Goal: Transaction & Acquisition: Purchase product/service

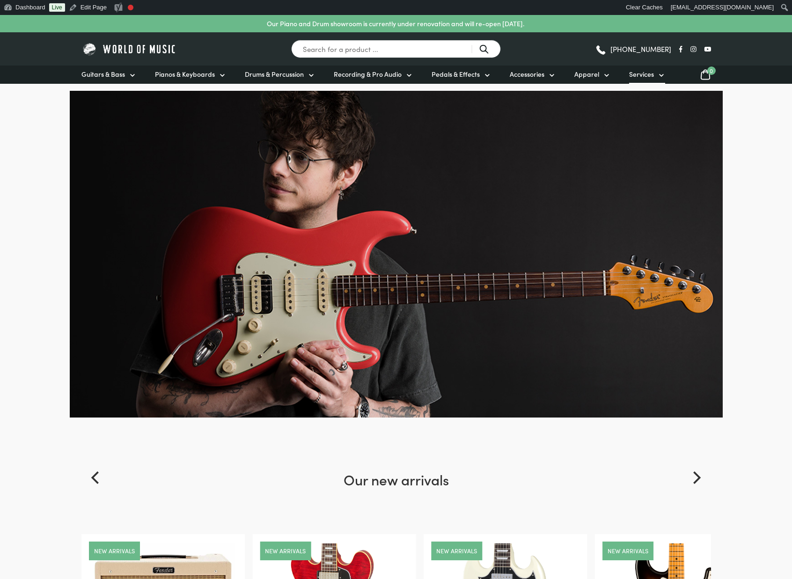
click at [642, 75] on span "Services" at bounding box center [641, 74] width 25 height 10
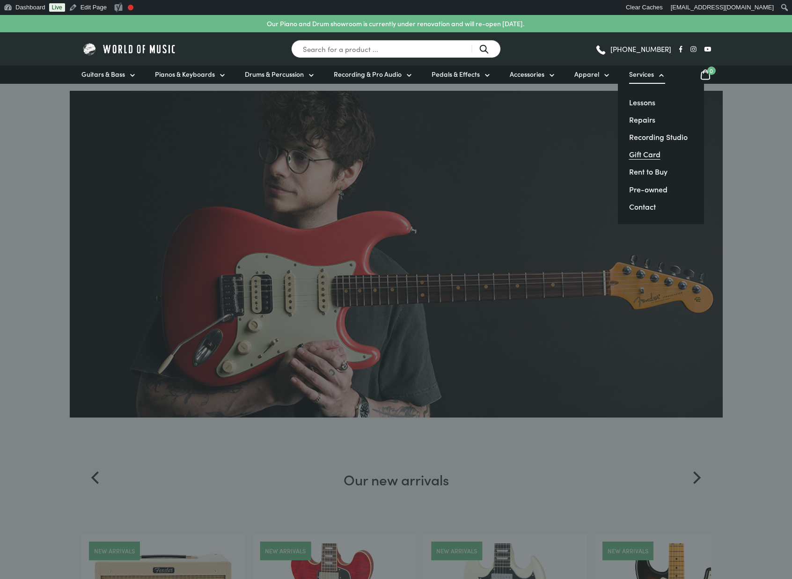
click at [636, 158] on link "Gift Card" at bounding box center [644, 154] width 31 height 10
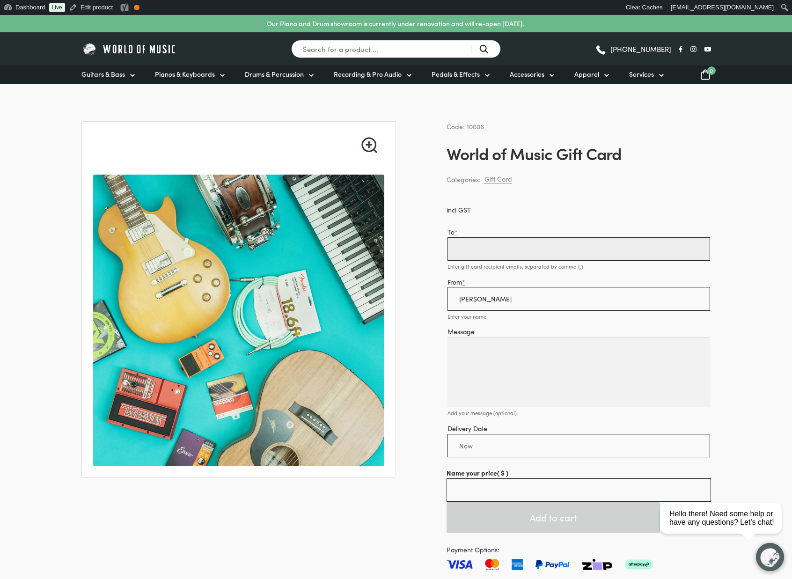
click at [458, 252] on input "To *" at bounding box center [579, 248] width 263 height 23
type input "[PERSON_NAME][EMAIL_ADDRESS][DOMAIN_NAME]"
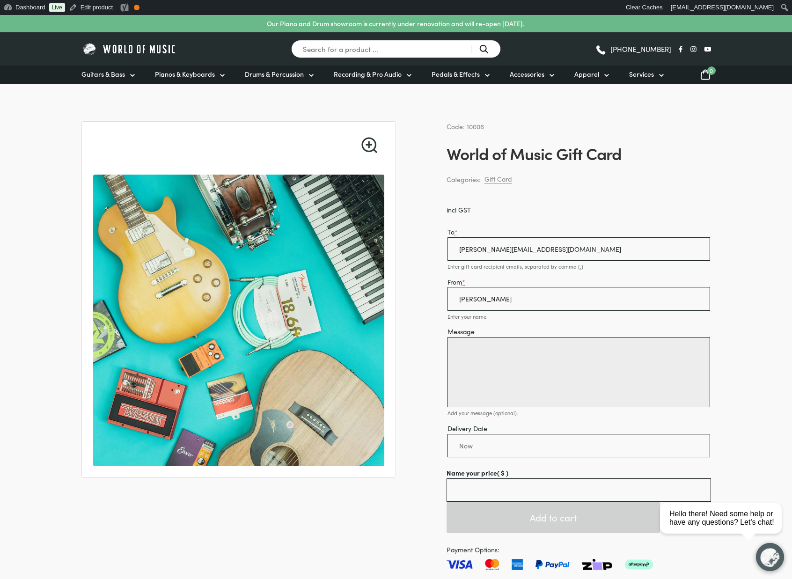
click at [469, 345] on textarea "Message" at bounding box center [579, 372] width 263 height 70
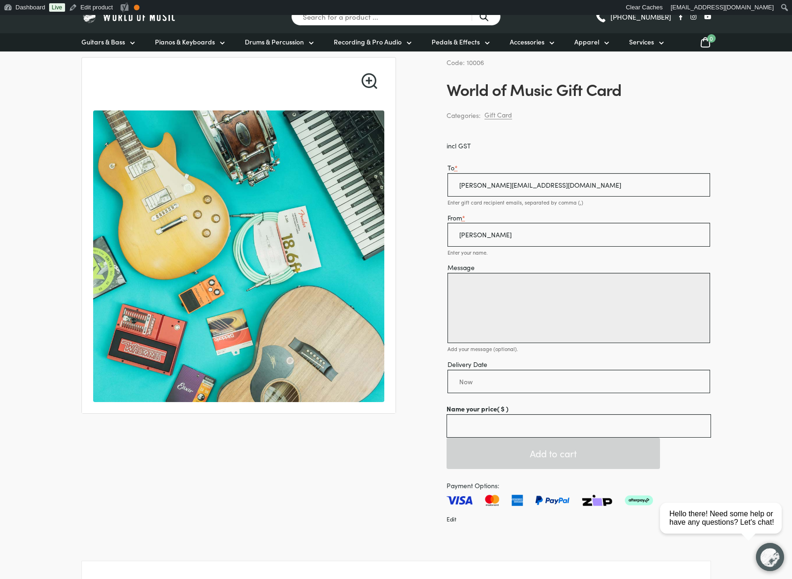
scroll to position [111, 0]
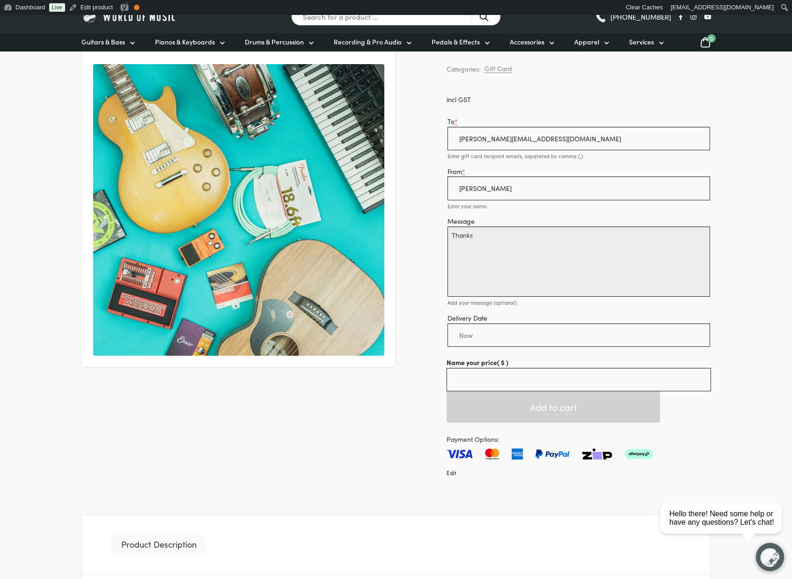
type textarea "Thanks"
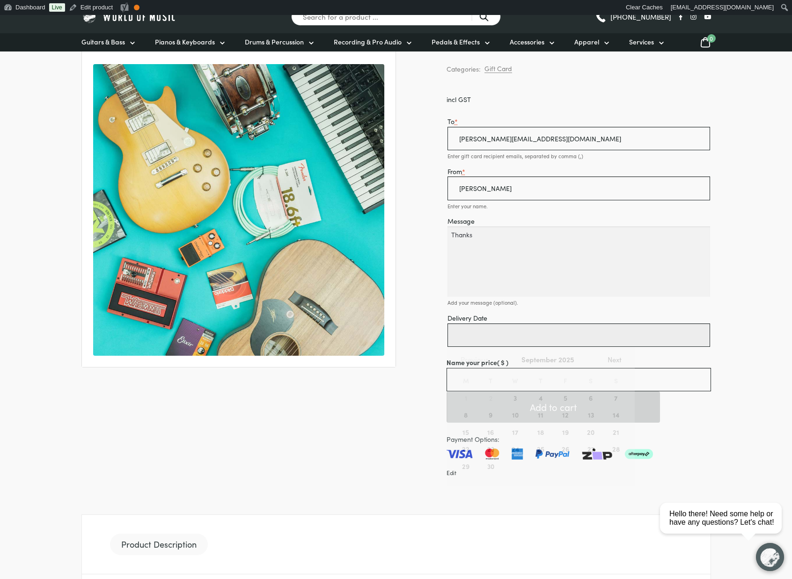
click at [467, 338] on input "Delivery Date" at bounding box center [579, 335] width 263 height 23
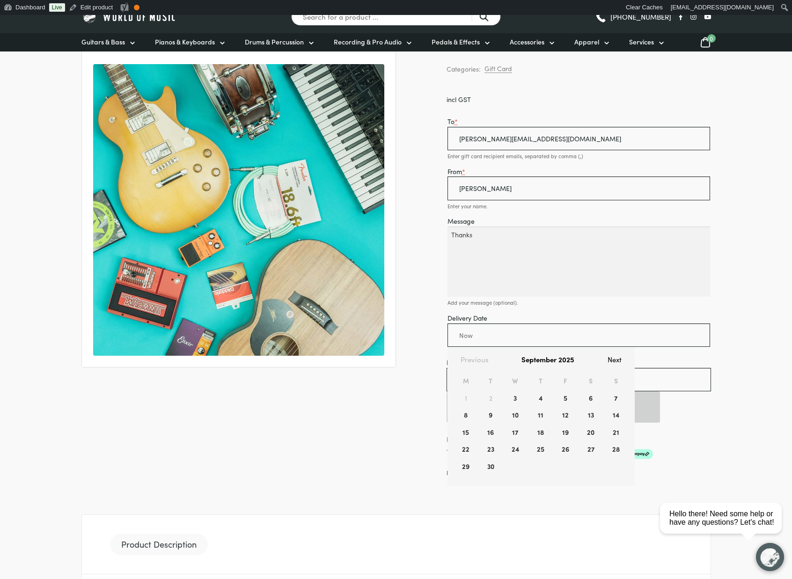
click at [435, 332] on div "🔍 Code: 10006 World of Music Gift Card Categories: Gift Card incl GST To * robb…" at bounding box center [396, 534] width 630 height 1046
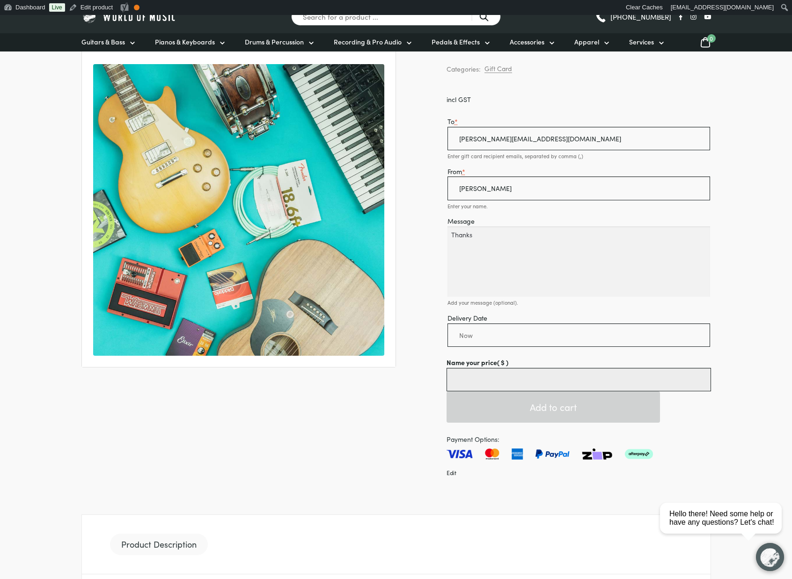
click at [460, 377] on input "Name your price ( $ )" at bounding box center [579, 379] width 265 height 23
type input "0.01"
click at [409, 399] on div "🔍 Code: 10006 World of Music Gift Card Categories: Gift Card incl GST To * robb…" at bounding box center [396, 534] width 630 height 1046
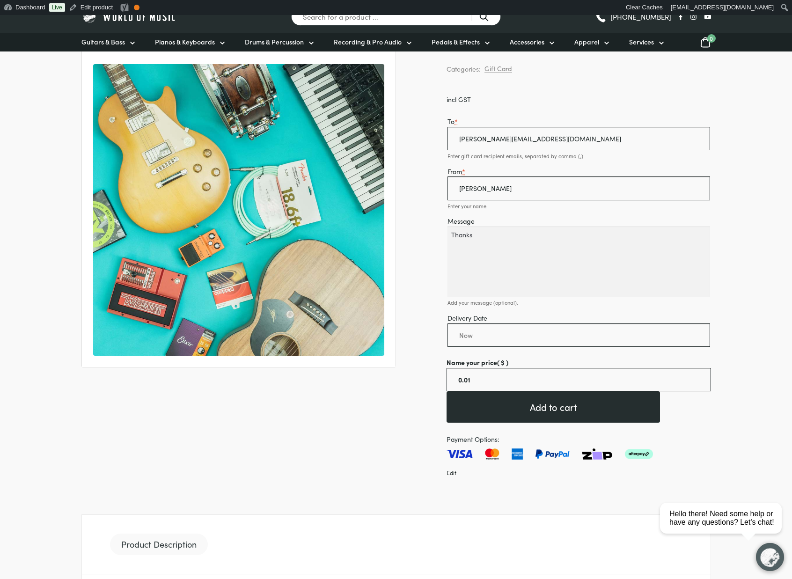
click at [542, 409] on button "Add to cart" at bounding box center [554, 406] width 214 height 31
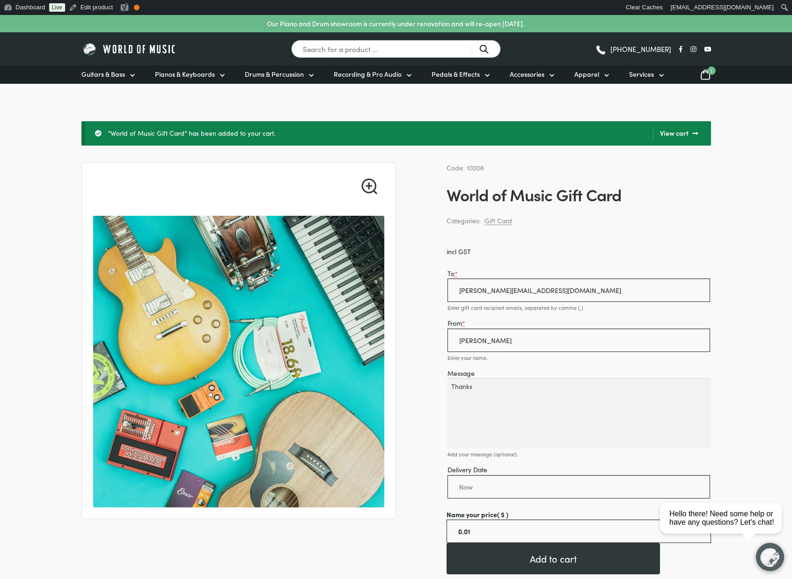
click at [678, 133] on link "View cart" at bounding box center [675, 133] width 45 height 11
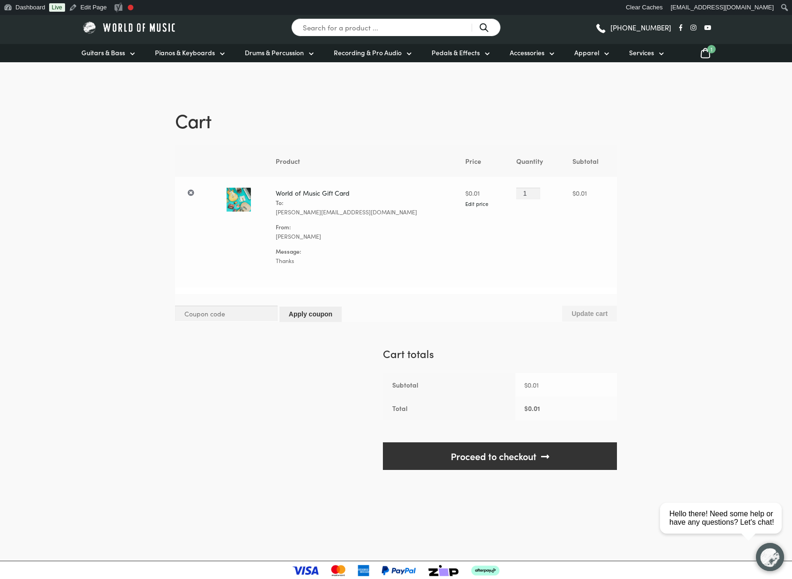
scroll to position [89, 0]
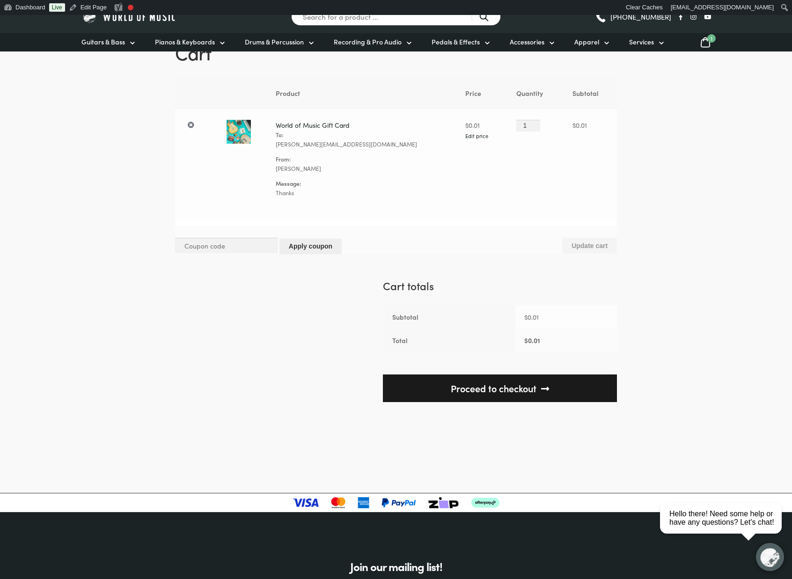
click at [497, 390] on link "Proceed to checkout" at bounding box center [500, 389] width 234 height 28
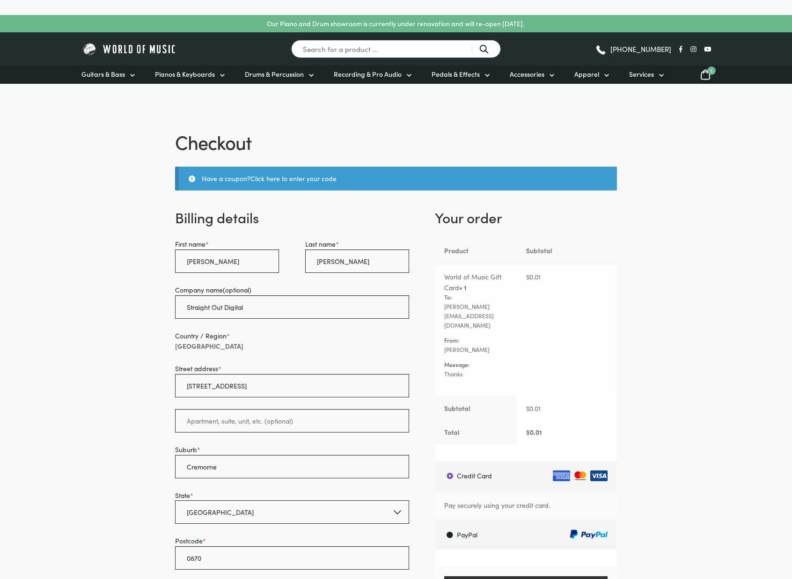
select select "SA"
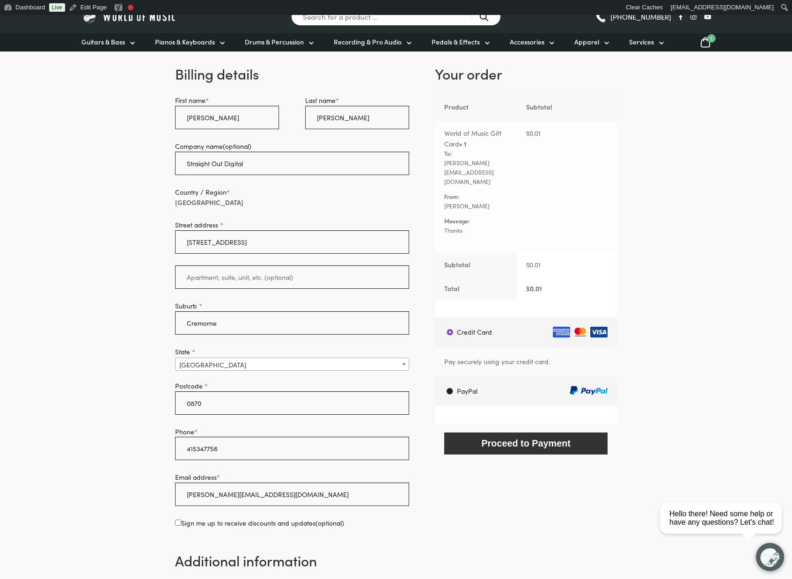
scroll to position [192, 0]
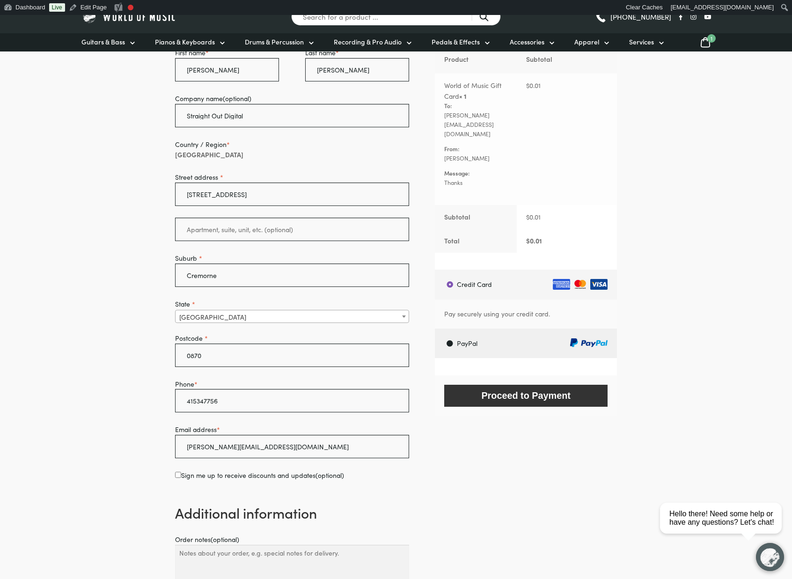
click at [450, 332] on label "PayPal" at bounding box center [527, 343] width 179 height 29
click at [435, 329] on input "PayPal" at bounding box center [435, 328] width 0 height 0
radio input "true"
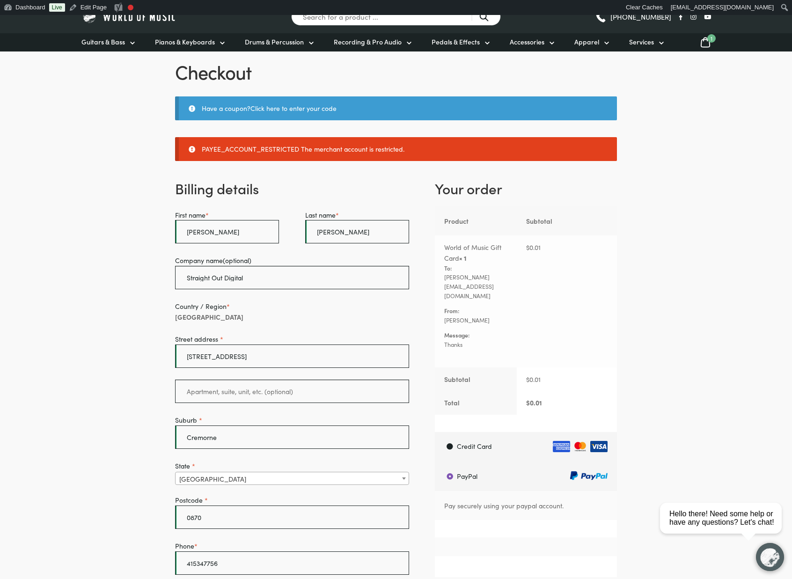
scroll to position [65, 0]
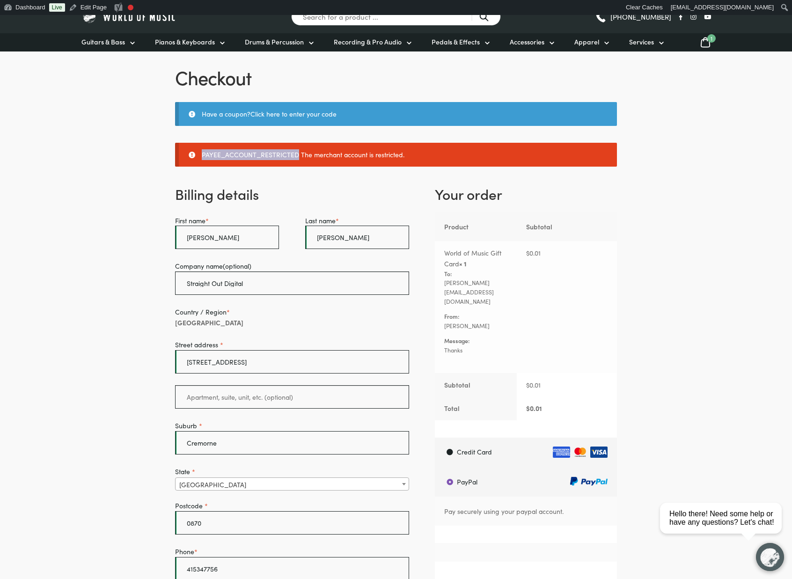
drag, startPoint x: 202, startPoint y: 155, endPoint x: 295, endPoint y: 152, distance: 93.2
click at [295, 152] on li "PAYEE_ACCOUNT_RESTRICTED The merchant account is restricted." at bounding box center [403, 154] width 402 height 11
copy li "PAYEE_ACCOUNT_RESTRICTED"
click at [149, 148] on body "Our Piano and Drum showroom is currently under renovation and will re-open 15th…" at bounding box center [396, 565] width 792 height 1230
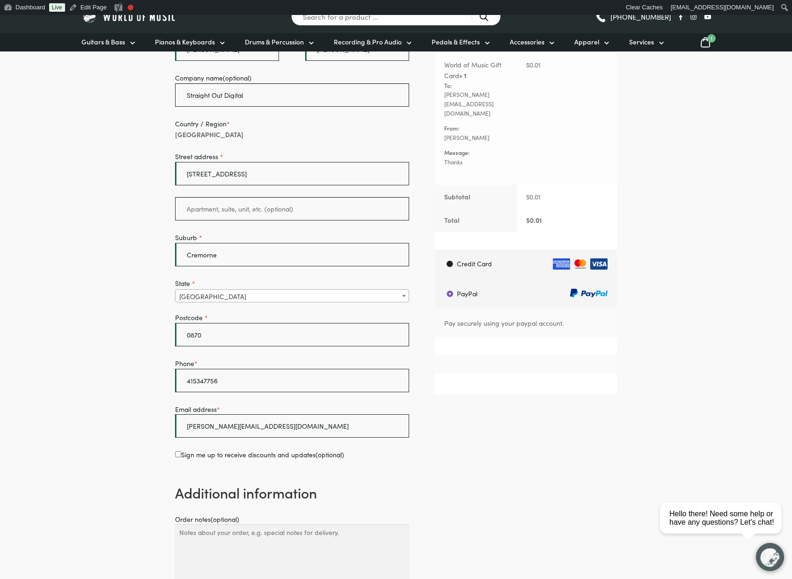
scroll to position [259, 0]
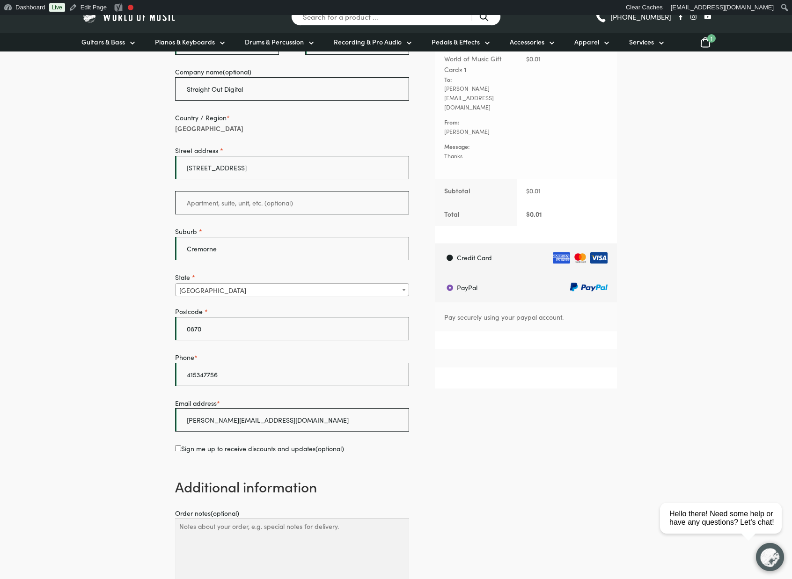
click at [490, 329] on div "Credit Card Pay securely using your credit card. PayPal Pay securely using your…" at bounding box center [526, 305] width 182 height 124
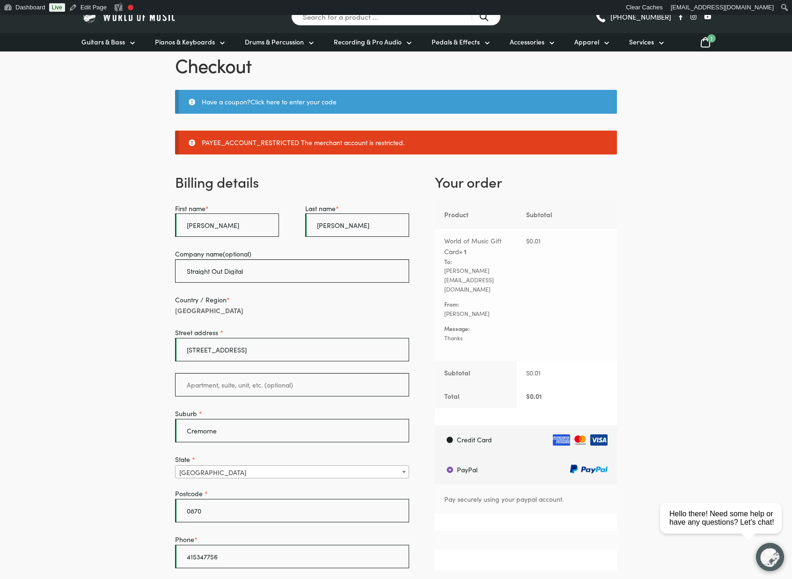
scroll to position [4, 0]
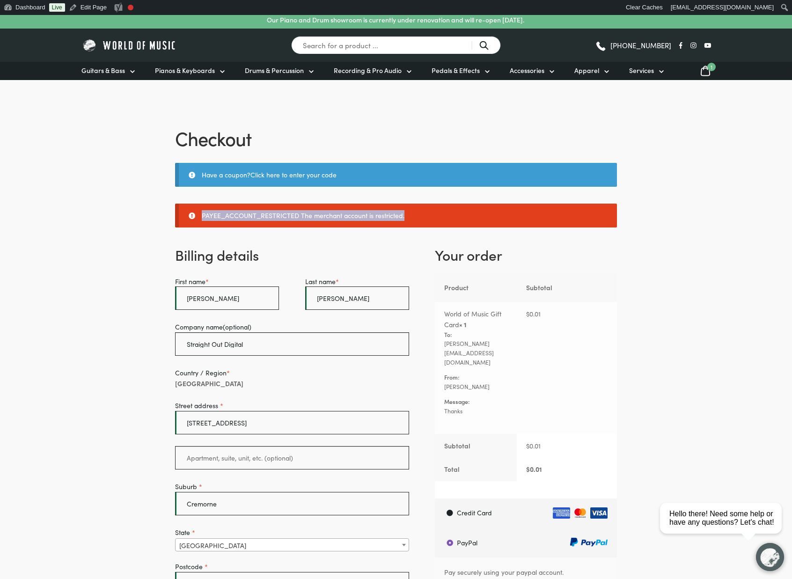
drag, startPoint x: 203, startPoint y: 215, endPoint x: 410, endPoint y: 217, distance: 207.4
click at [408, 218] on li "PAYEE_ACCOUNT_RESTRICTED The merchant account is restricted." at bounding box center [403, 215] width 402 height 11
click at [411, 217] on li "PAYEE_ACCOUNT_RESTRICTED The merchant account is restricted." at bounding box center [403, 215] width 402 height 11
drag, startPoint x: 203, startPoint y: 214, endPoint x: 412, endPoint y: 215, distance: 208.8
click at [411, 216] on li "PAYEE_ACCOUNT_RESTRICTED The merchant account is restricted." at bounding box center [403, 215] width 402 height 11
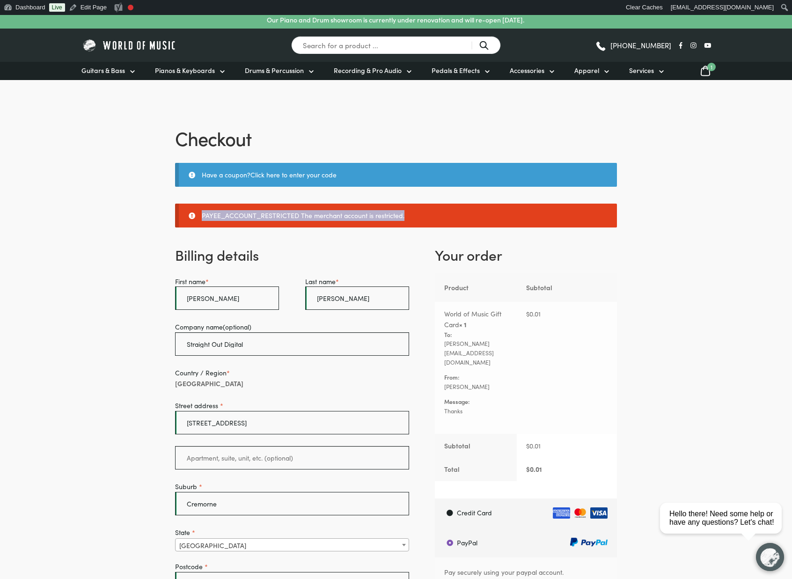
click at [295, 233] on form "PAYEE_ACCOUNT_RESTRICTED The merchant account is restricted. Billing details Fi…" at bounding box center [396, 530] width 442 height 652
click at [288, 236] on form "PAYEE_ACCOUNT_RESTRICTED The merchant account is restricted. Billing details Fi…" at bounding box center [396, 530] width 442 height 652
click at [368, 249] on h3 "Billing details" at bounding box center [292, 255] width 234 height 20
drag, startPoint x: 203, startPoint y: 216, endPoint x: 417, endPoint y: 215, distance: 214.0
click at [416, 215] on li "PAYEE_ACCOUNT_RESTRICTED The merchant account is restricted." at bounding box center [403, 215] width 402 height 11
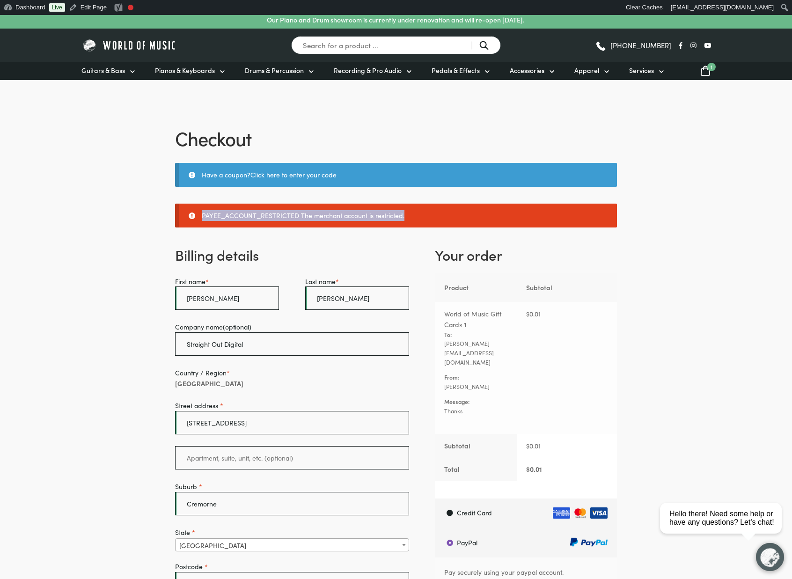
copy li "PAYEE_ACCOUNT_RESTRICTED The merchant account is restricted."
click at [372, 137] on h1 "Checkout" at bounding box center [396, 138] width 442 height 26
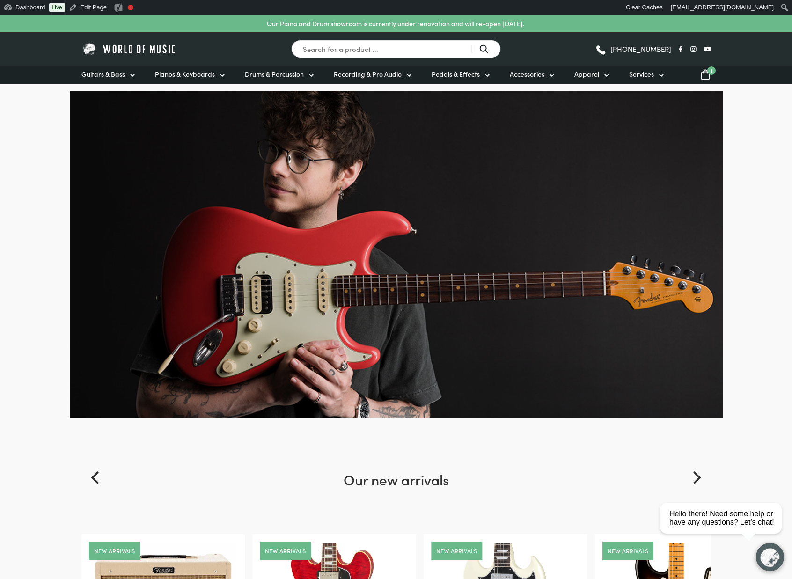
click at [705, 75] on icon at bounding box center [705, 75] width 11 height 12
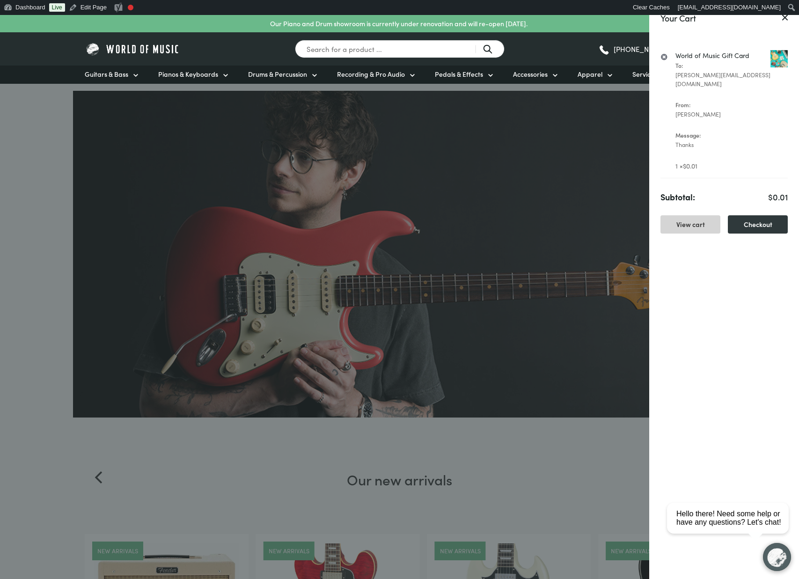
click at [704, 216] on link "View cart" at bounding box center [691, 224] width 60 height 18
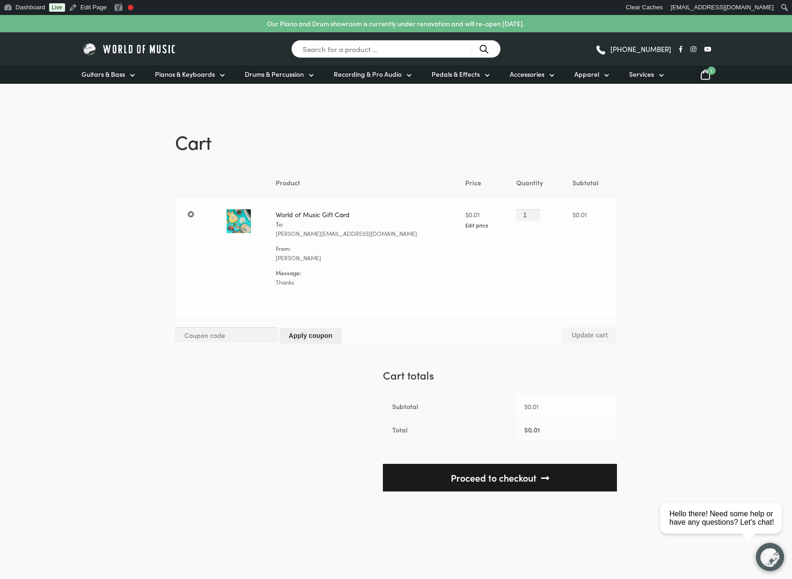
click at [501, 468] on link "Proceed to checkout" at bounding box center [500, 478] width 234 height 28
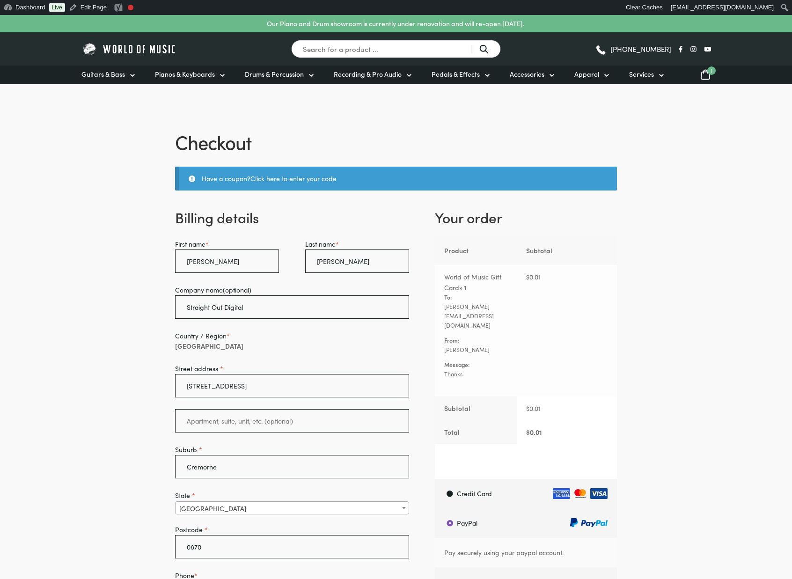
select select "SA"
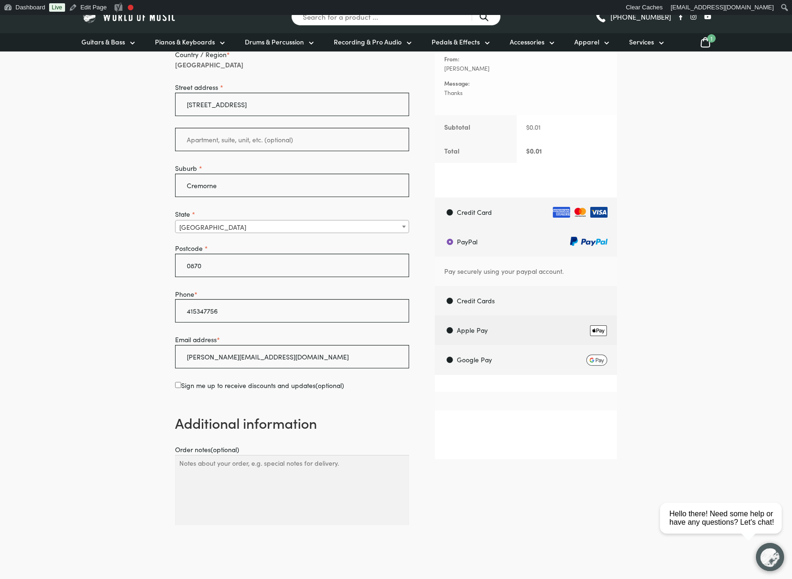
click at [450, 320] on label "Apple Pay" at bounding box center [527, 330] width 179 height 29
click at [435, 316] on input "Apple Pay" at bounding box center [435, 315] width 0 height 0
radio input "true"
click at [456, 347] on div "Credit Card Pay securely using your credit card. PayPal Pay securely using your…" at bounding box center [526, 290] width 182 height 184
click at [450, 289] on label "Apple Pay" at bounding box center [527, 301] width 179 height 29
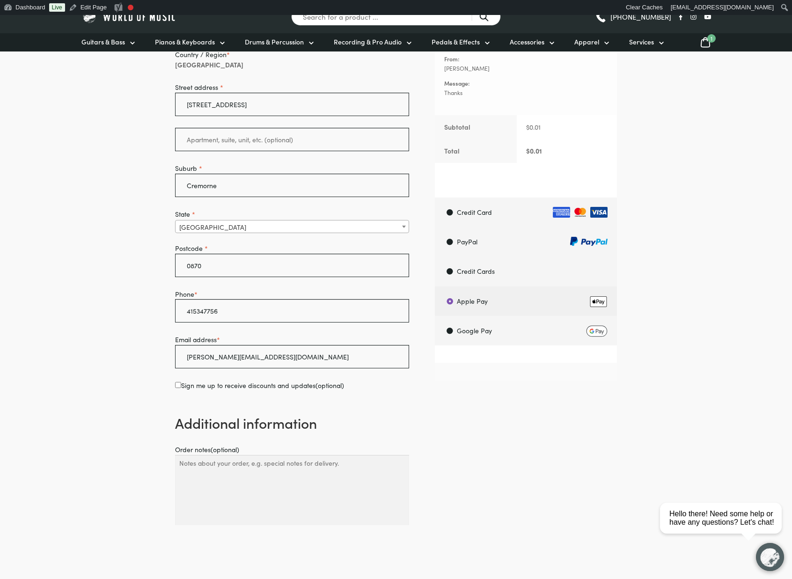
click at [435, 287] on input "Apple Pay" at bounding box center [435, 286] width 0 height 0
click at [452, 261] on label "Credit Cards" at bounding box center [527, 271] width 179 height 29
click at [435, 257] on input "Credit Cards" at bounding box center [435, 256] width 0 height 0
radio input "true"
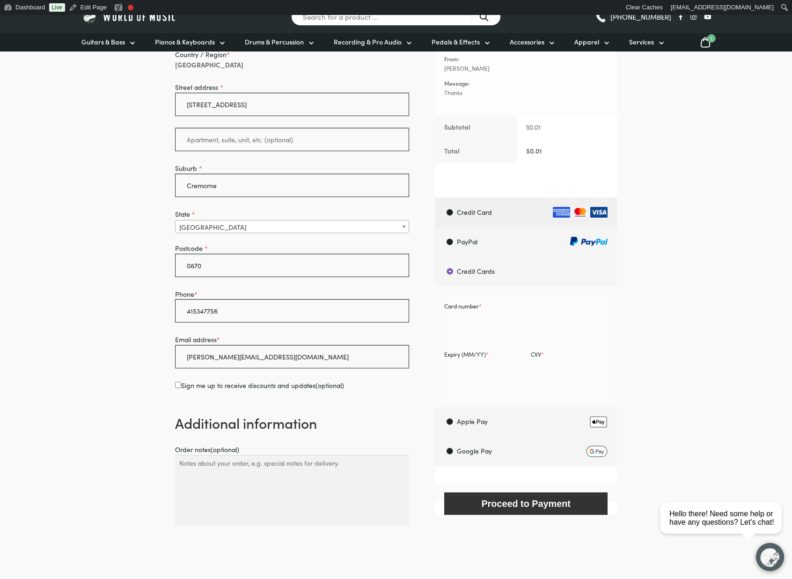
click at [451, 201] on label "Credit Card" at bounding box center [527, 212] width 179 height 29
click at [435, 198] on input "Credit Card" at bounding box center [435, 197] width 0 height 0
radio input "true"
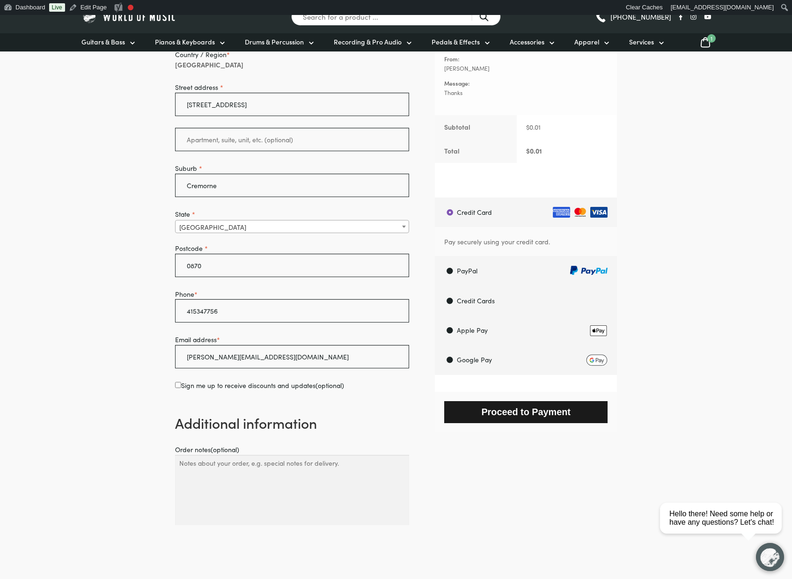
click at [492, 401] on button "Proceed to Payment" at bounding box center [525, 412] width 163 height 22
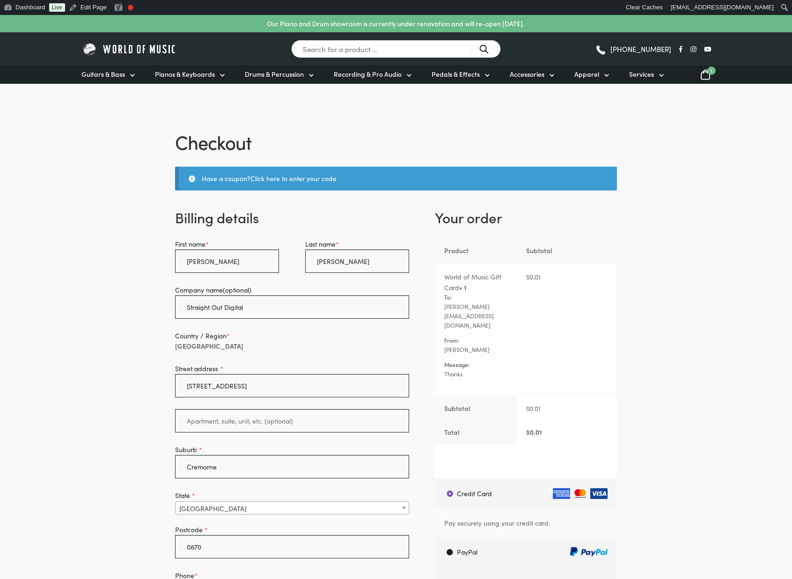
select select "SA"
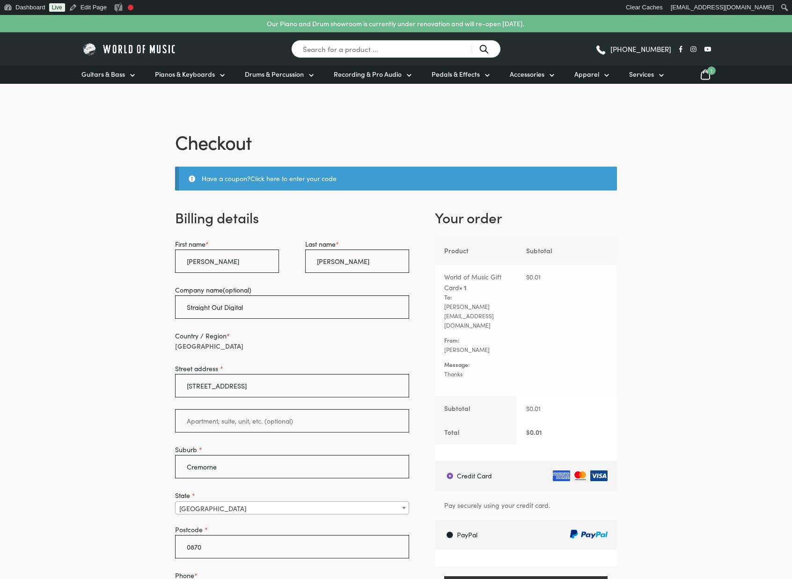
select select "SA"
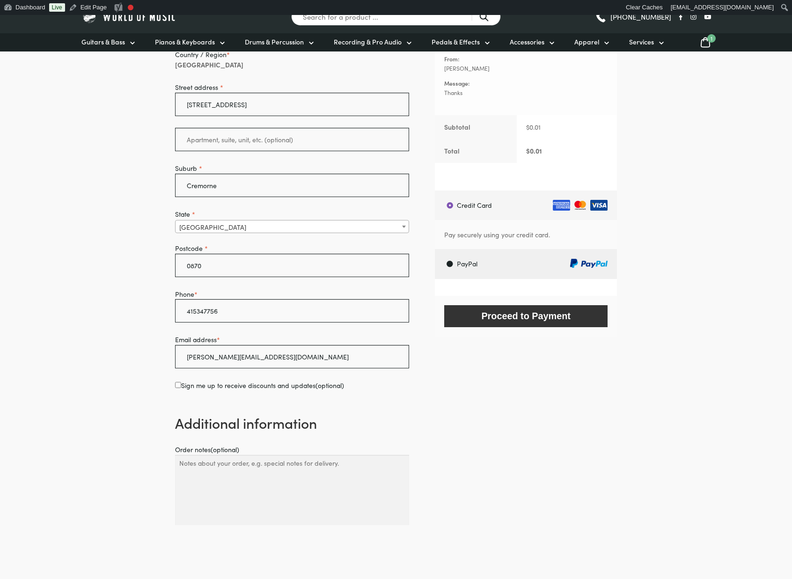
click at [450, 242] on ul "Credit Card Pay securely using your credit card. PayPal Pay securely using your…" at bounding box center [526, 235] width 182 height 88
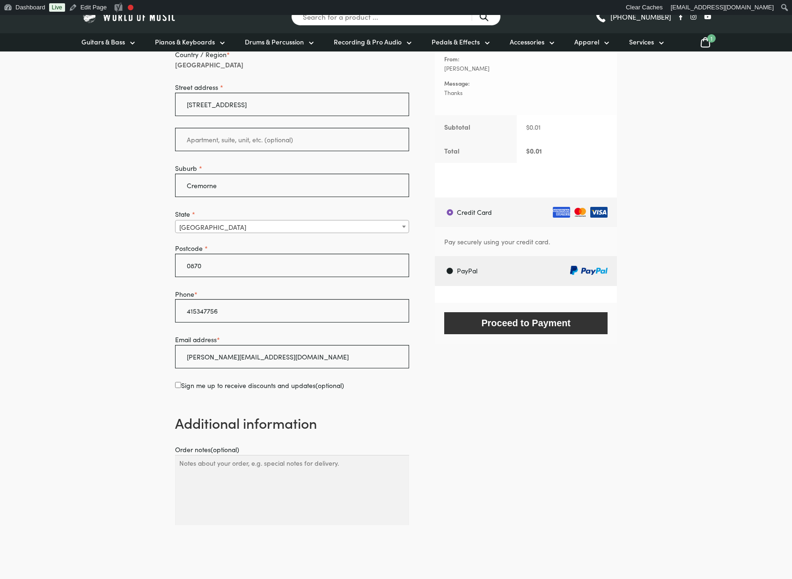
click at [451, 263] on label "PayPal" at bounding box center [527, 270] width 179 height 29
click at [435, 256] on input "PayPal" at bounding box center [435, 256] width 0 height 0
radio input "true"
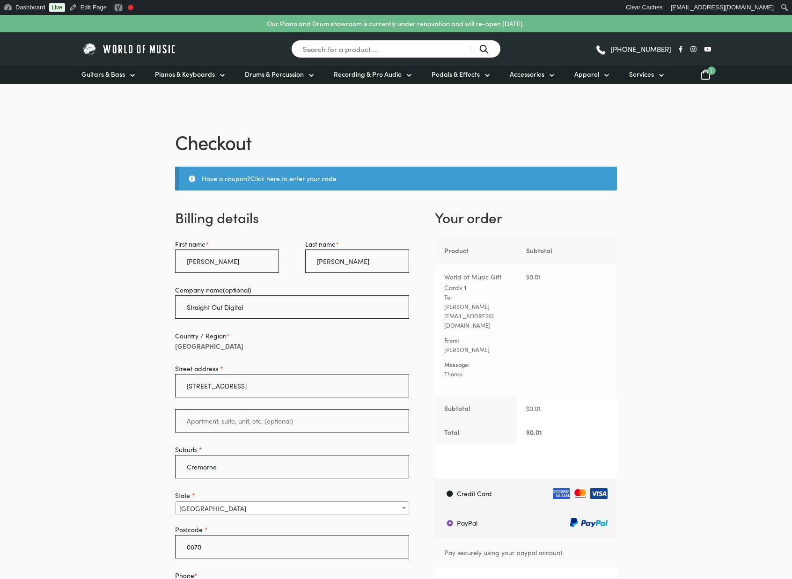
select select "SA"
